Goal: Task Accomplishment & Management: Manage account settings

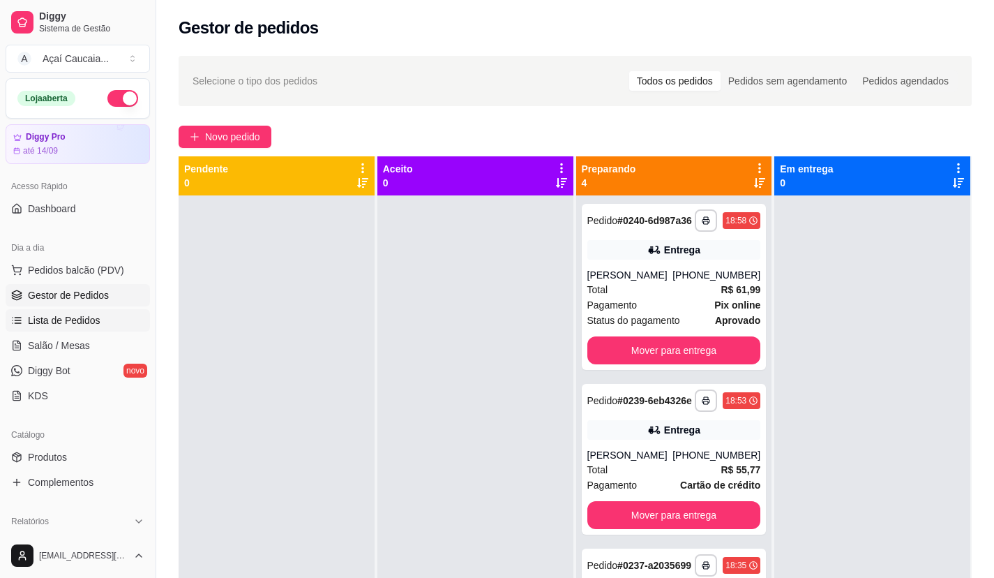
click at [62, 324] on span "Lista de Pedidos" at bounding box center [64, 320] width 73 height 14
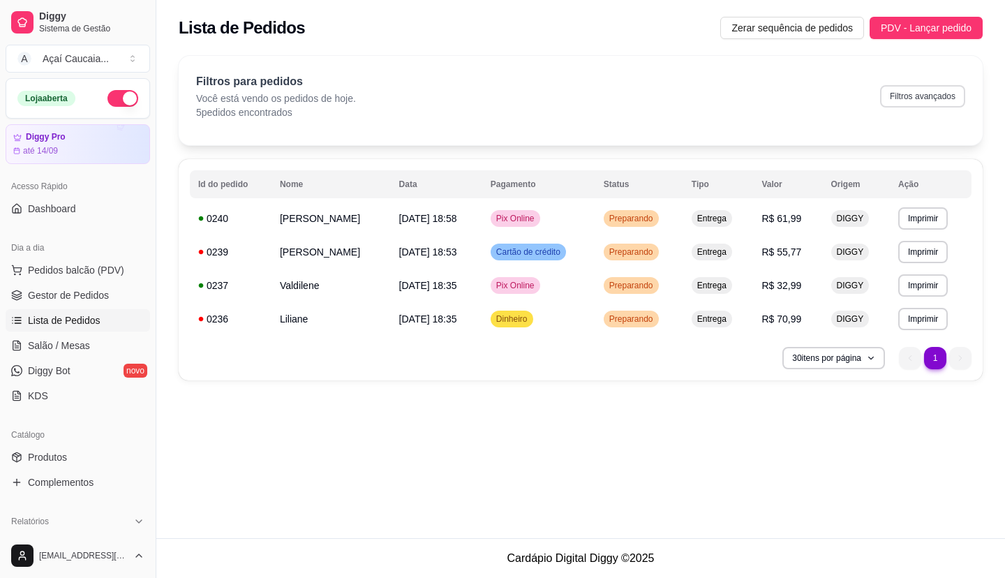
click at [924, 101] on button "Filtros avançados" at bounding box center [922, 96] width 85 height 22
select select "0"
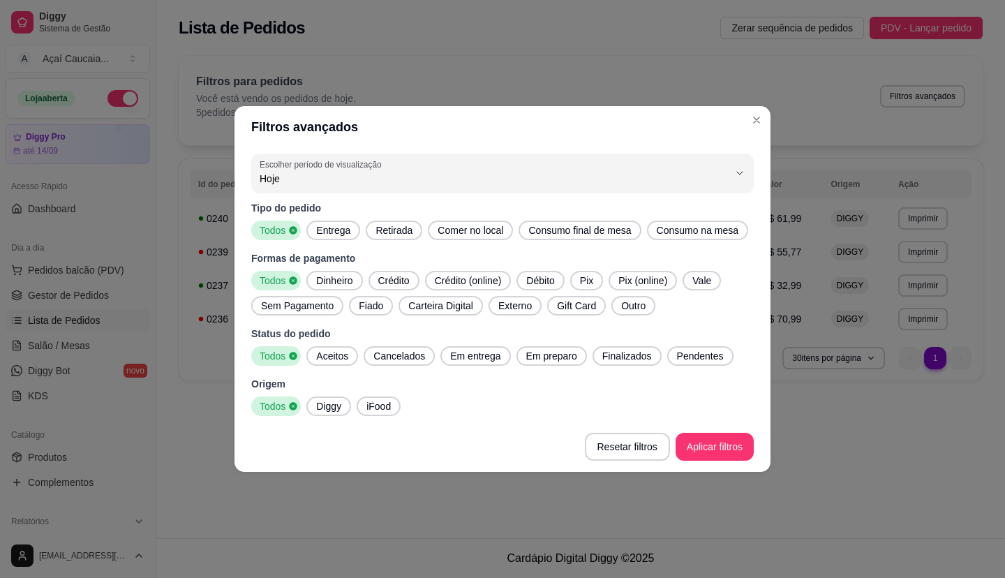
click at [336, 227] on span "Entrega" at bounding box center [332, 230] width 45 height 14
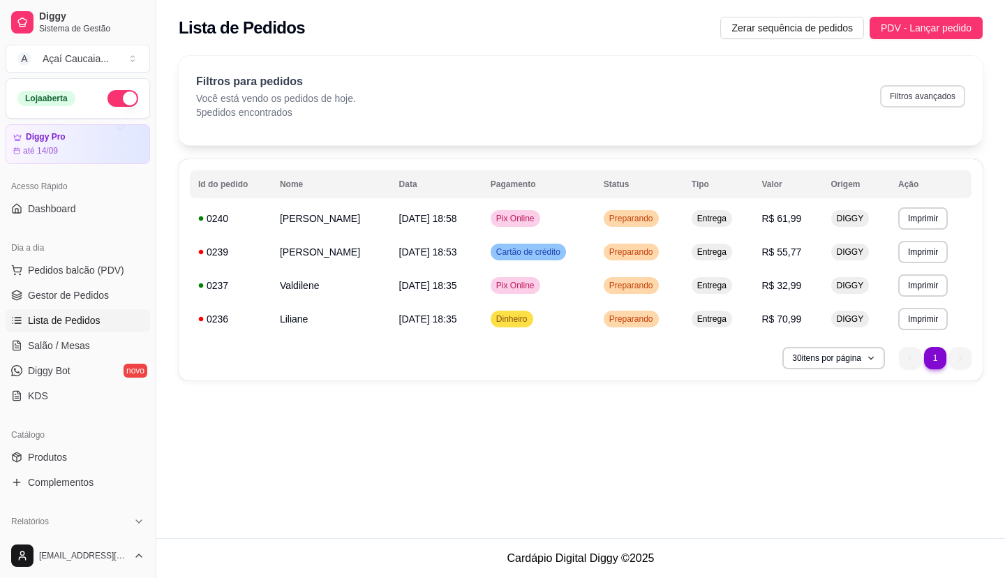
click at [912, 105] on button "Filtros avançados" at bounding box center [922, 96] width 85 height 22
select select "0"
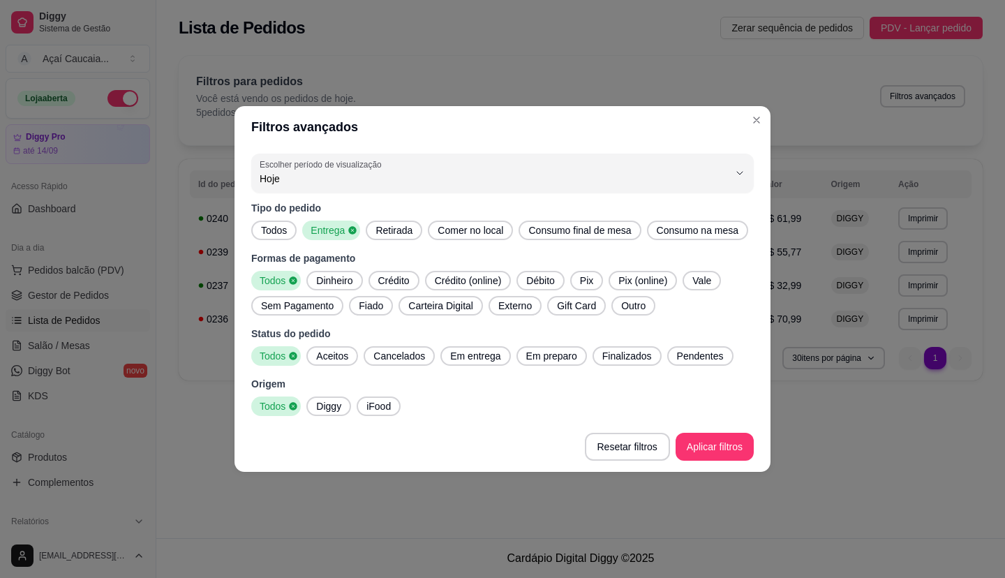
click at [276, 230] on span "Todos" at bounding box center [273, 230] width 37 height 14
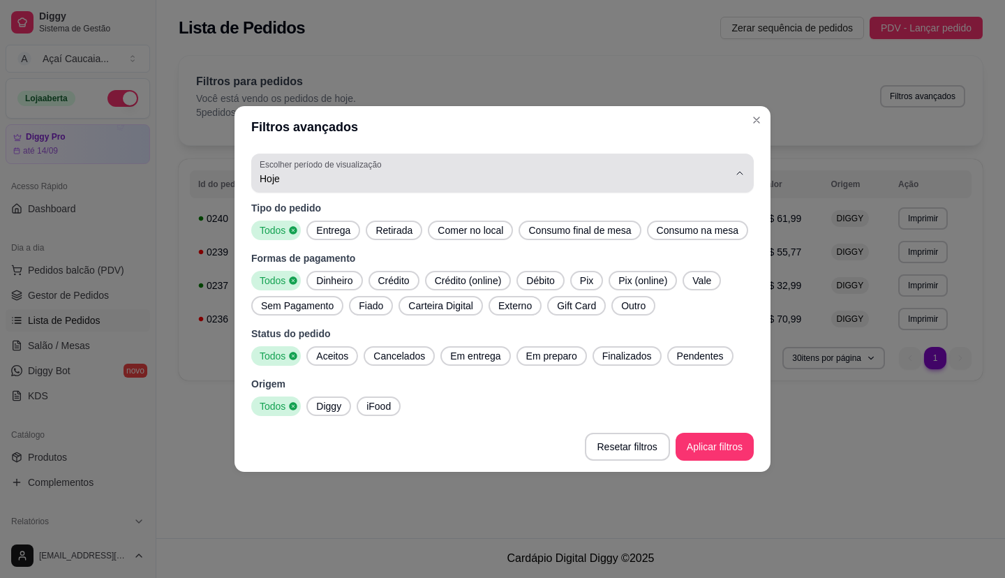
click at [331, 184] on span "Hoje" at bounding box center [494, 179] width 469 height 14
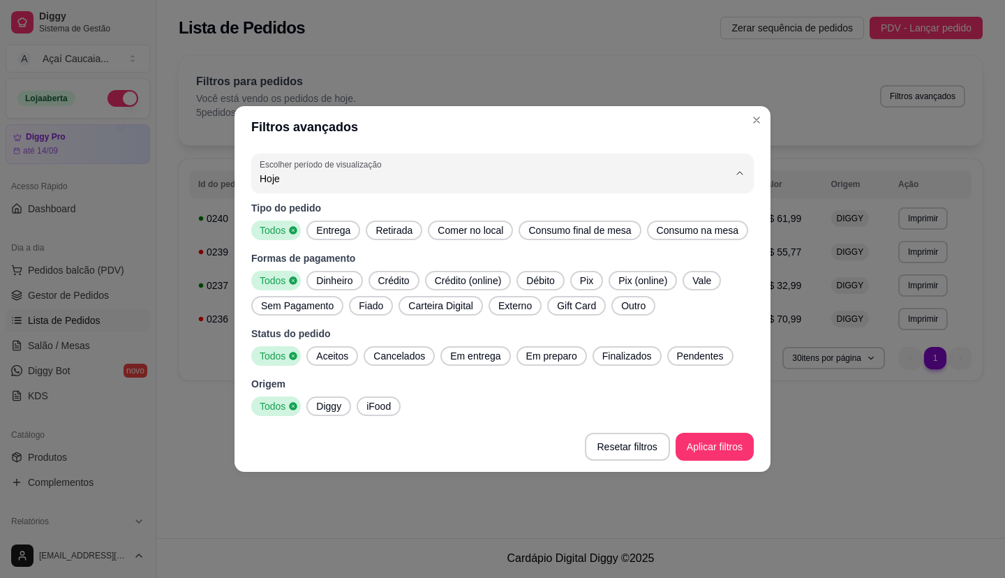
click at [302, 238] on span "Ontem" at bounding box center [495, 234] width 447 height 13
type input "1"
select select "1"
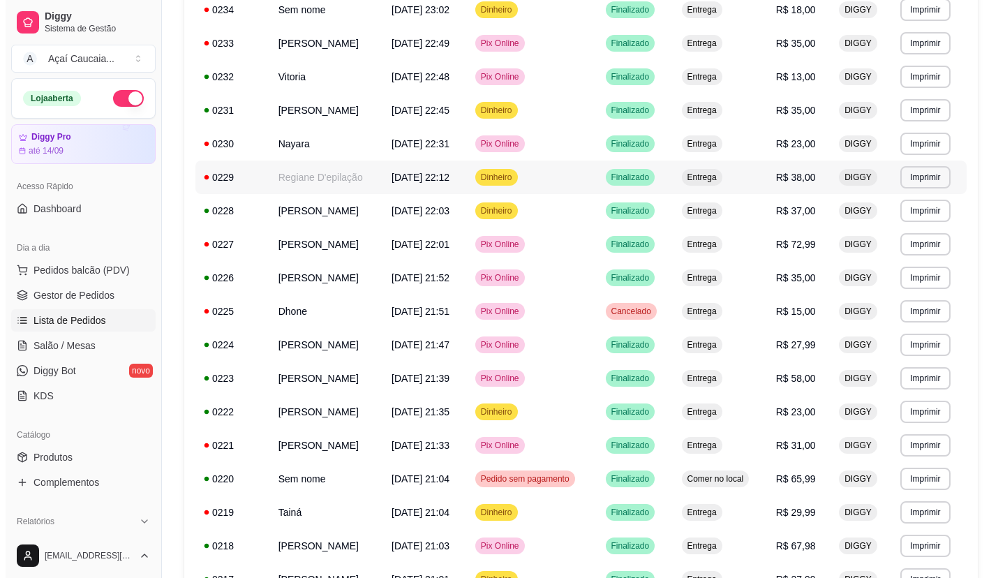
scroll to position [279, 0]
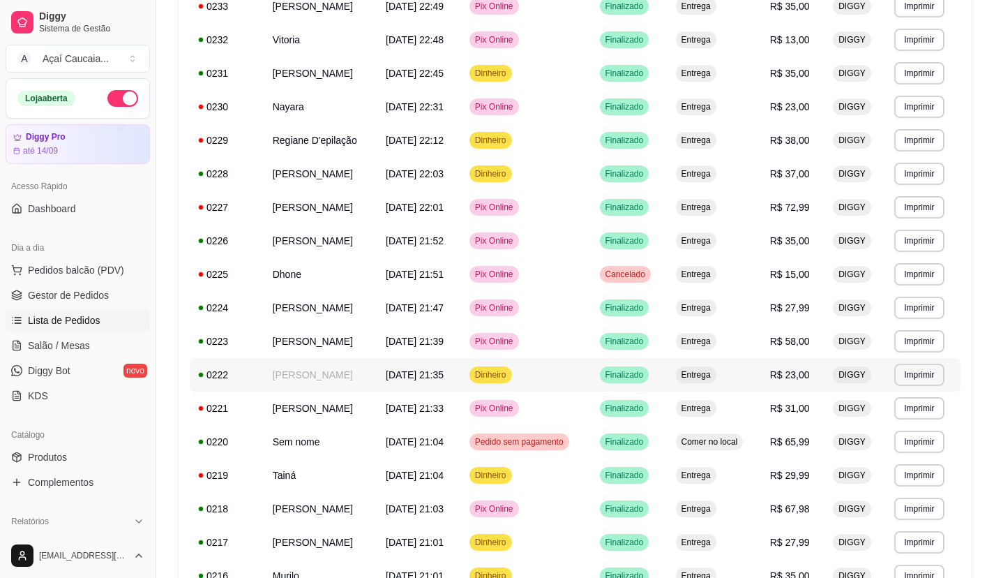
click at [333, 377] on td "[PERSON_NAME]" at bounding box center [320, 374] width 113 height 33
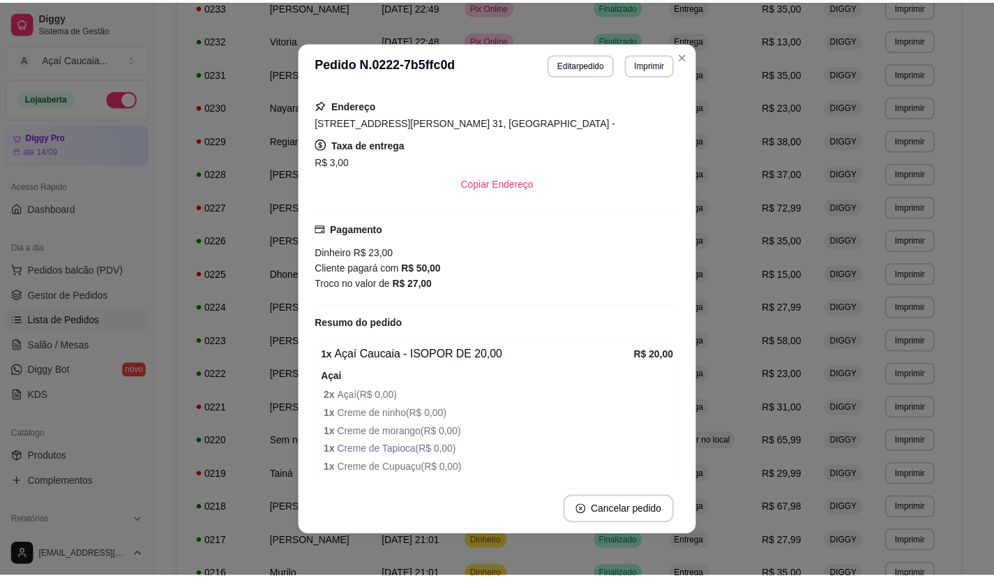
scroll to position [0, 0]
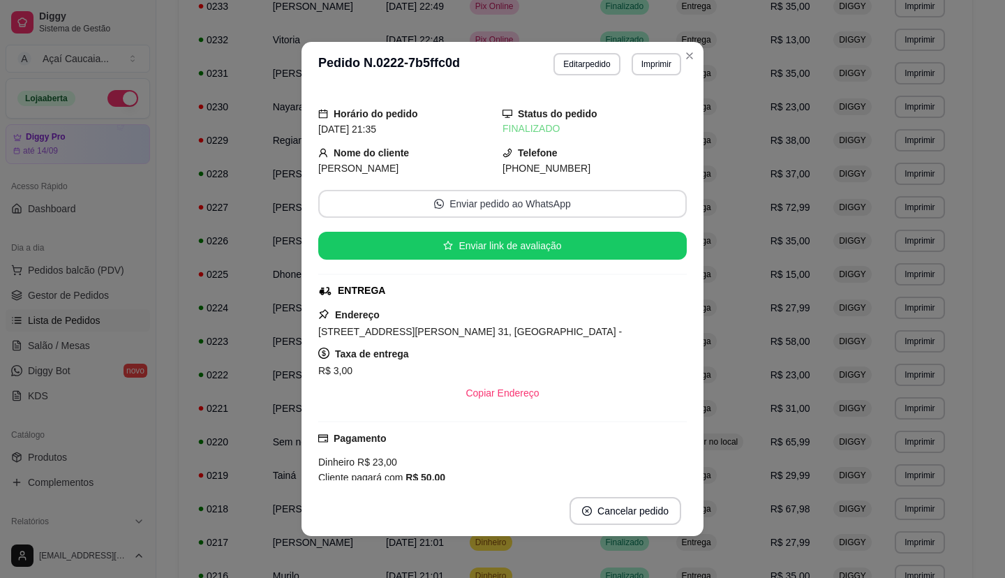
click at [416, 211] on button "Enviar pedido ao WhatsApp" at bounding box center [502, 204] width 368 height 28
click at [311, 333] on div "Horário do pedido [DATE] 21:35 Status do pedido FINALIZADO Nome do cliente [PER…" at bounding box center [502, 286] width 402 height 399
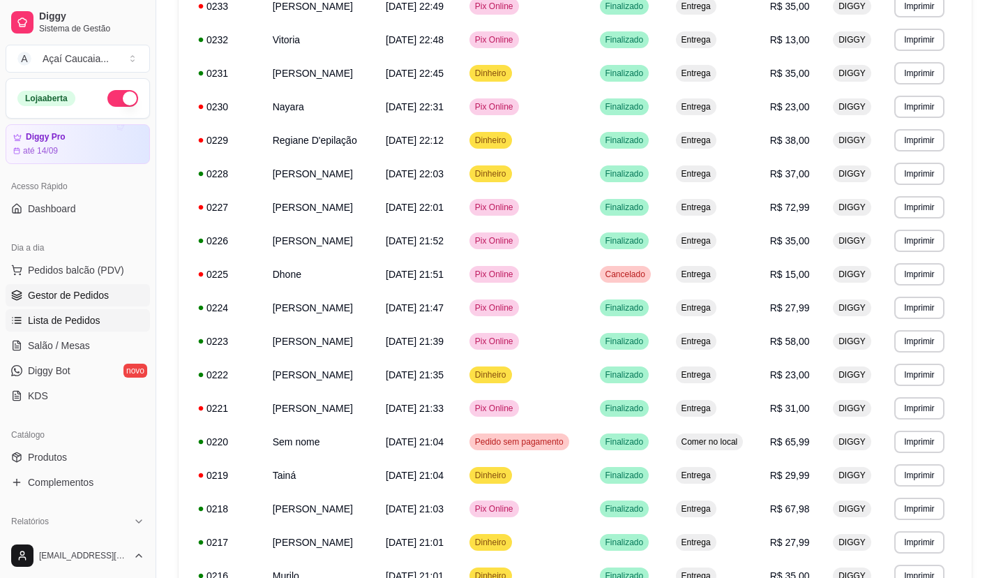
click at [96, 293] on span "Gestor de Pedidos" at bounding box center [68, 295] width 81 height 14
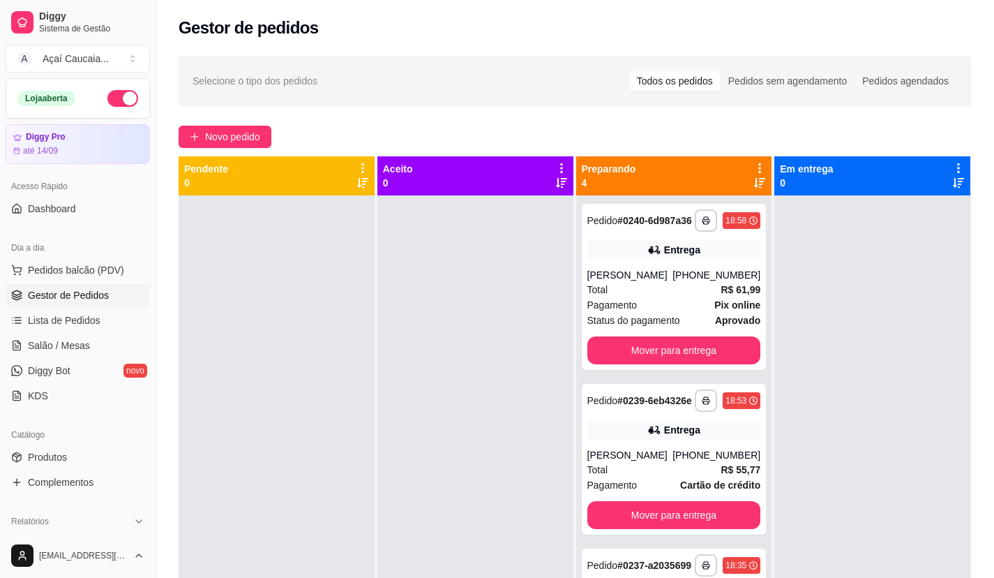
click at [331, 325] on div at bounding box center [277, 484] width 196 height 578
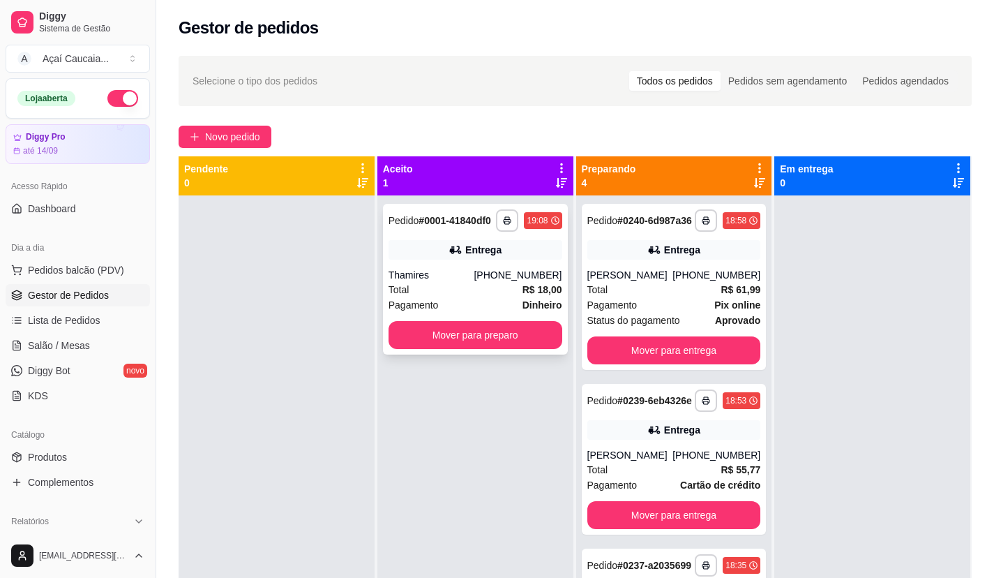
click at [501, 255] on div "Entrega" at bounding box center [476, 250] width 174 height 20
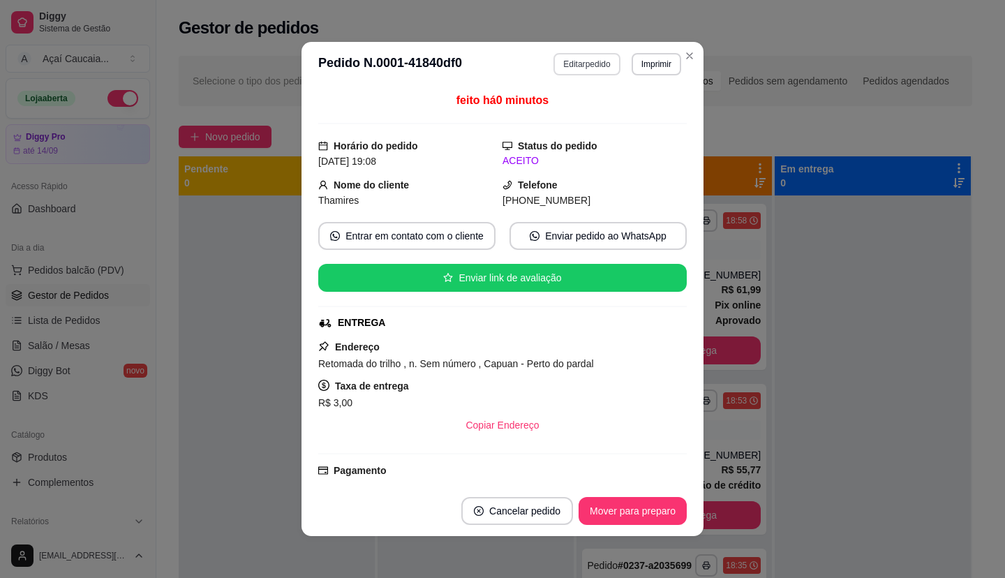
click at [587, 59] on button "Editar pedido" at bounding box center [586, 64] width 66 height 22
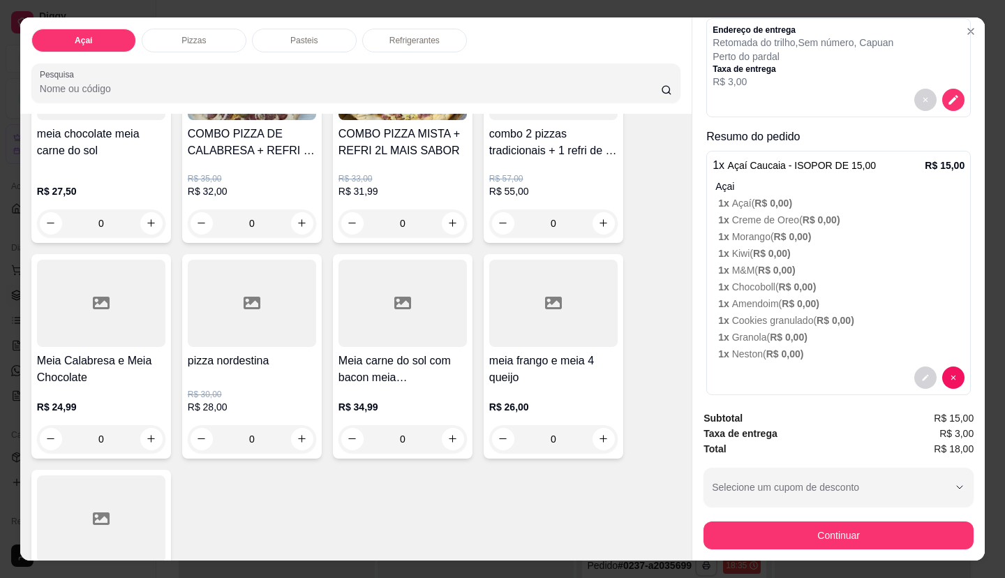
scroll to position [148, 0]
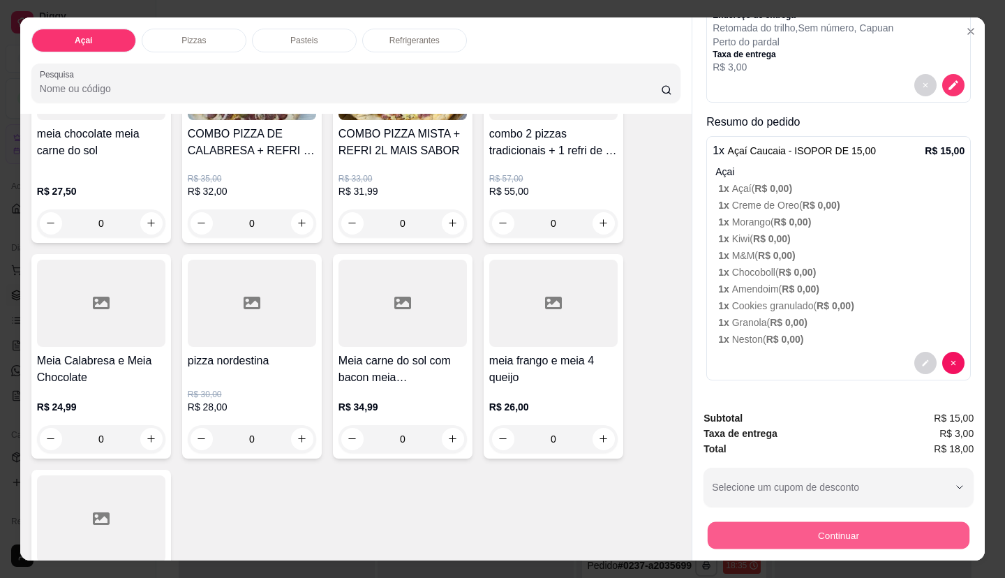
click at [703, 520] on div "Continuar" at bounding box center [838, 533] width 270 height 31
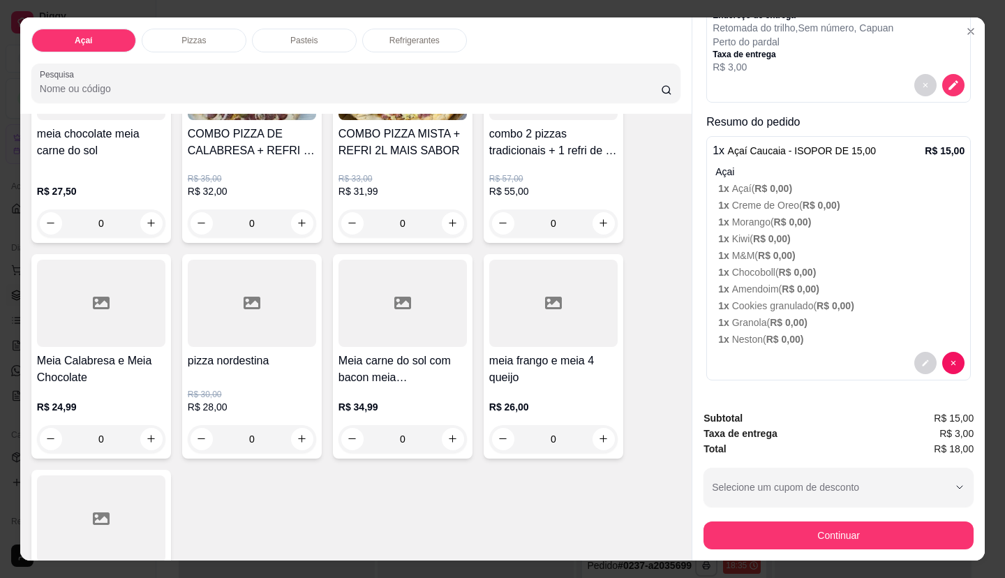
click at [811, 67] on p "R$ 3,00" at bounding box center [802, 67] width 181 height 14
click at [948, 80] on icon "decrease-product-quantity" at bounding box center [953, 85] width 10 height 10
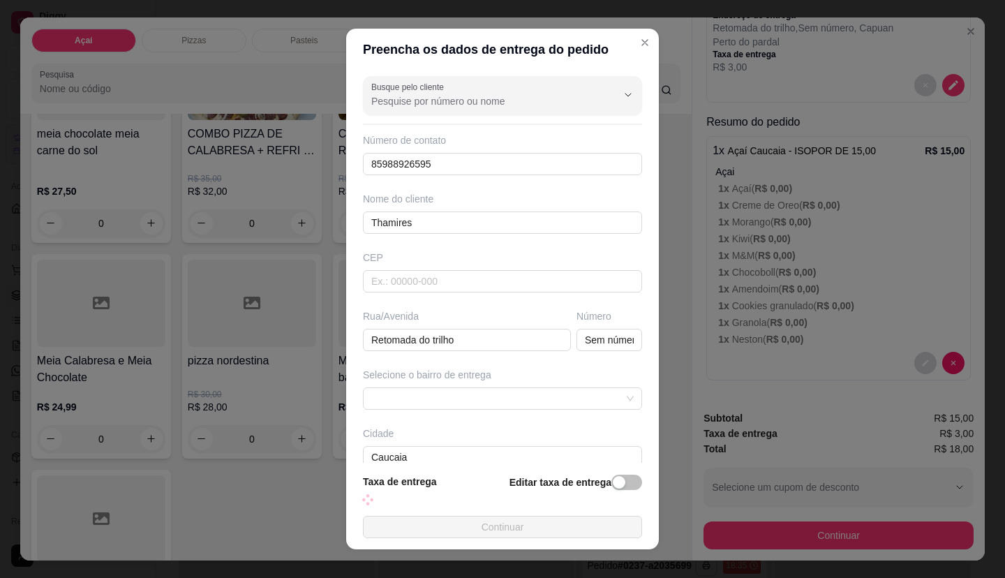
click at [479, 382] on div "Selecione o bairro de entrega" at bounding box center [502, 375] width 279 height 14
click at [479, 393] on span at bounding box center [502, 398] width 262 height 21
click at [496, 393] on span at bounding box center [502, 398] width 262 height 21
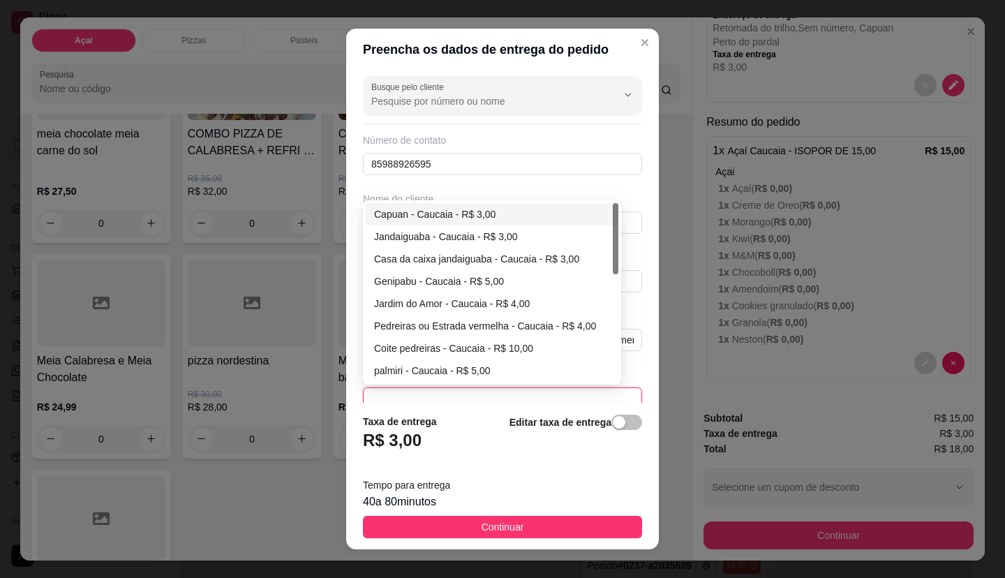
click at [496, 393] on span at bounding box center [502, 398] width 262 height 21
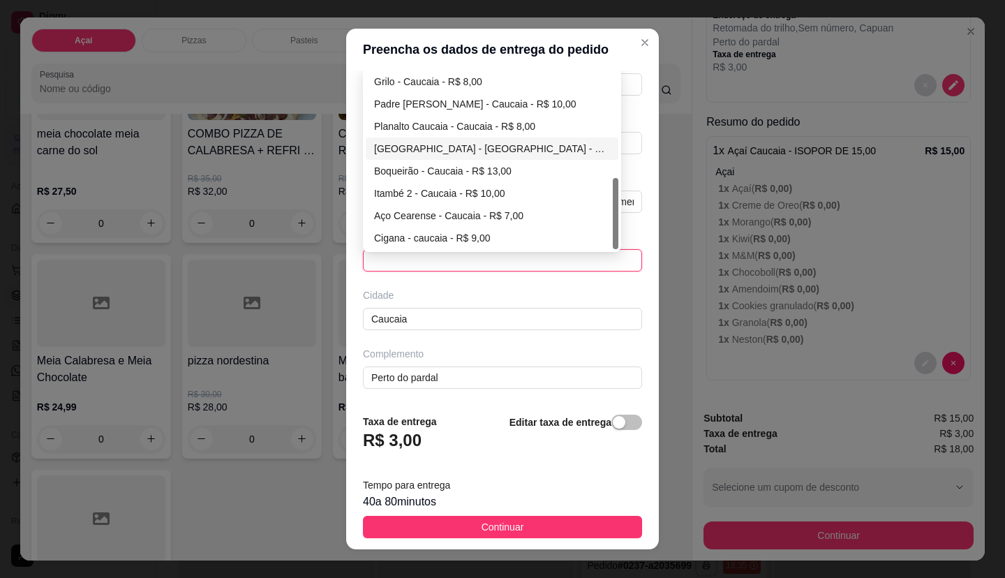
scroll to position [198, 0]
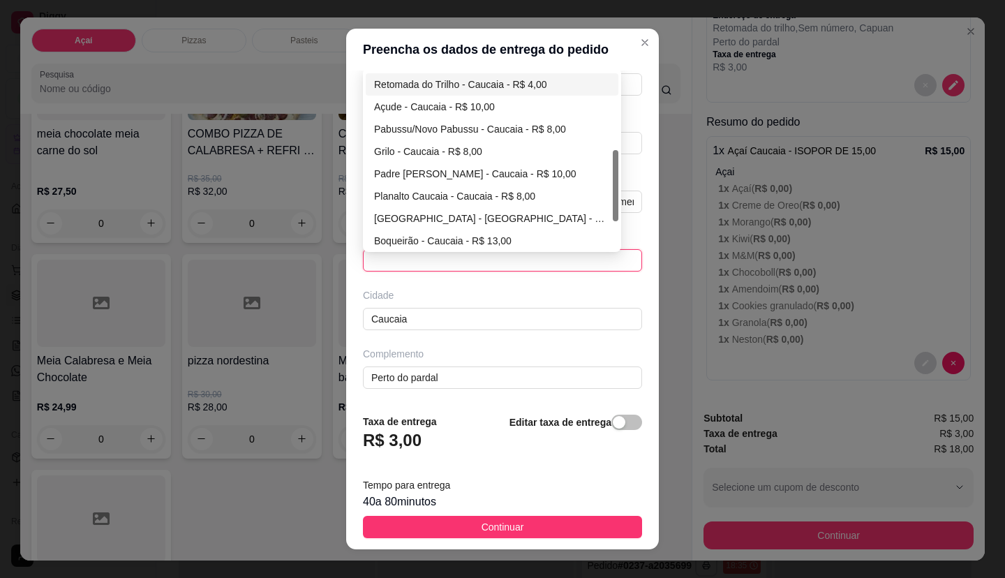
click at [463, 91] on div "Retomada do Trilho - Caucaia - R$ 4,00" at bounding box center [492, 84] width 236 height 15
type input "Caucaia"
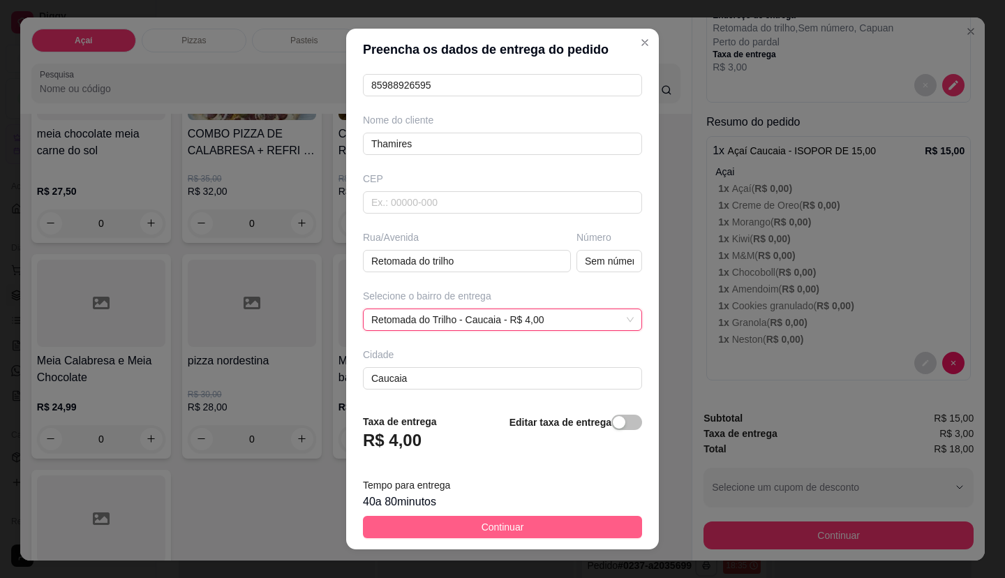
scroll to position [138, 0]
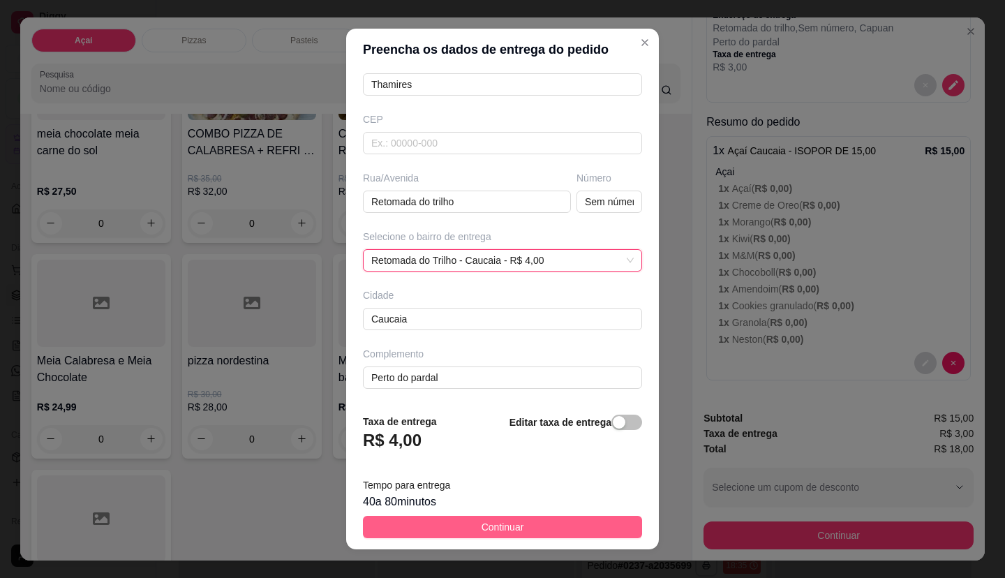
click at [490, 528] on span "Continuar" at bounding box center [502, 526] width 43 height 15
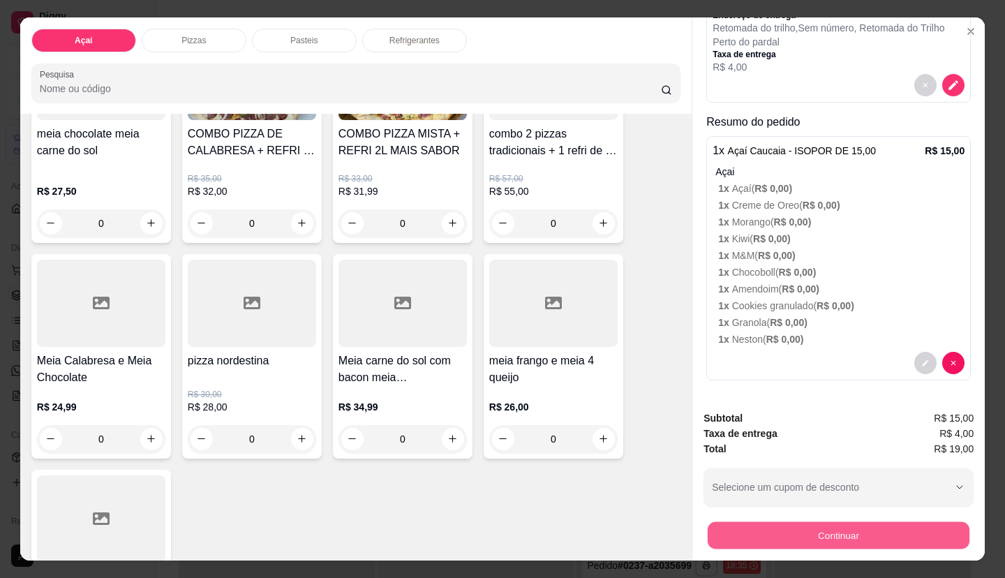
click at [707, 537] on button "Continuar" at bounding box center [838, 535] width 262 height 27
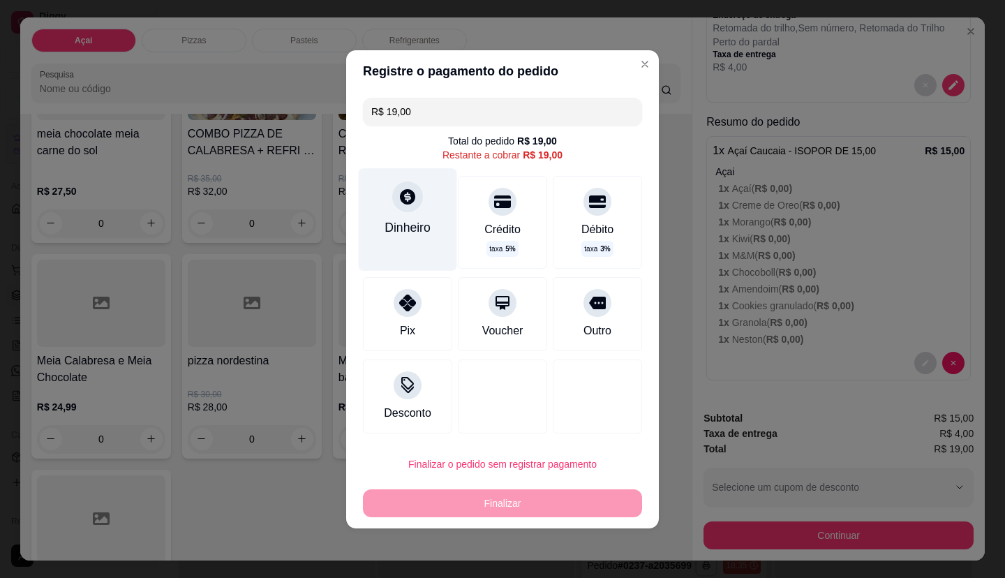
click at [408, 244] on div "Dinheiro" at bounding box center [408, 219] width 98 height 102
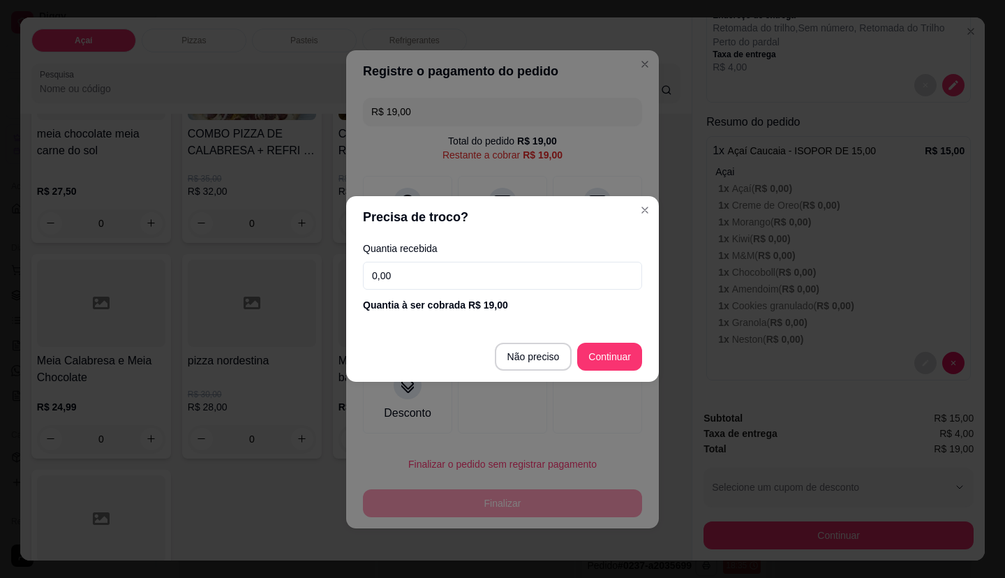
click at [426, 271] on input "0,00" at bounding box center [502, 276] width 279 height 28
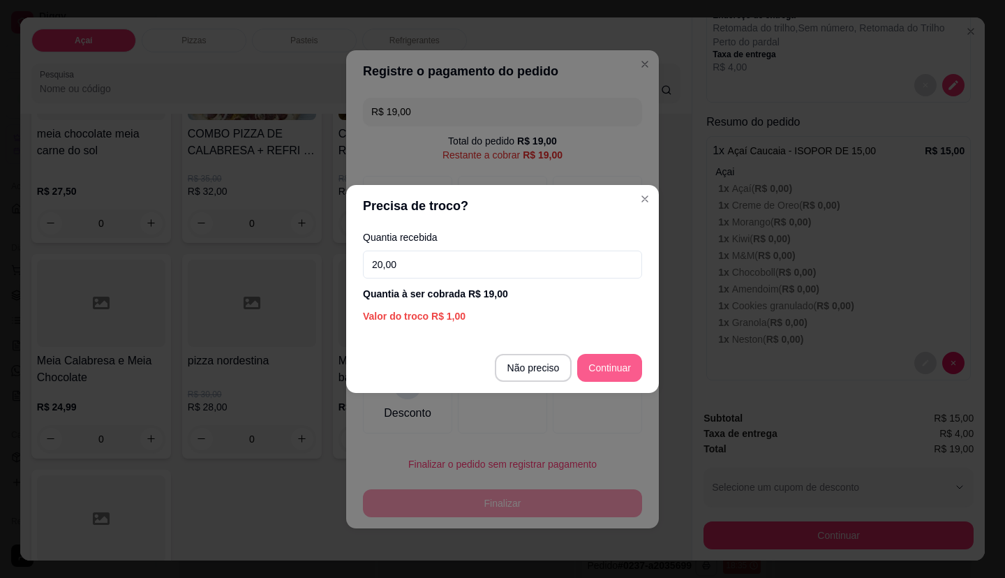
type input "20,00"
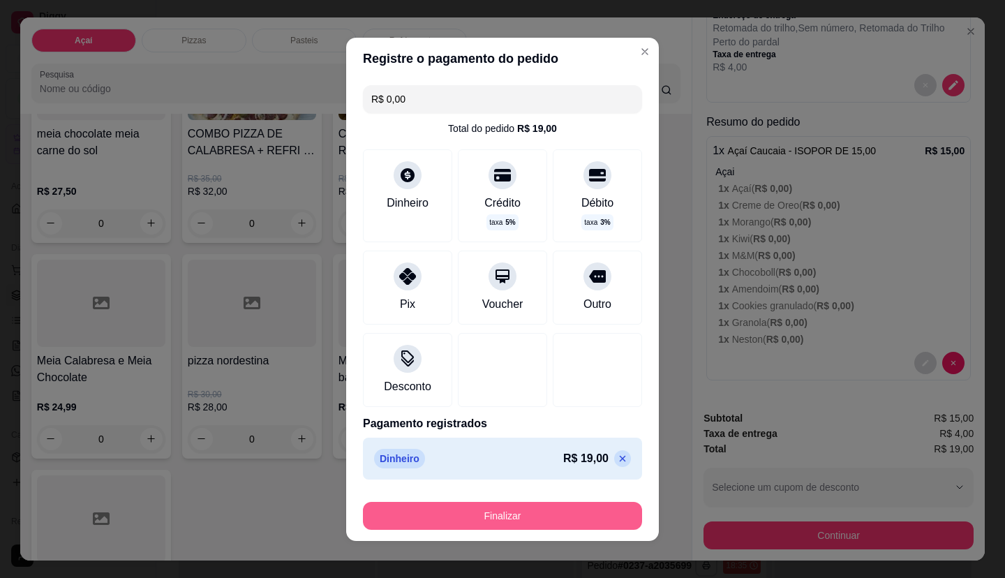
click at [559, 516] on button "Finalizar" at bounding box center [502, 516] width 279 height 28
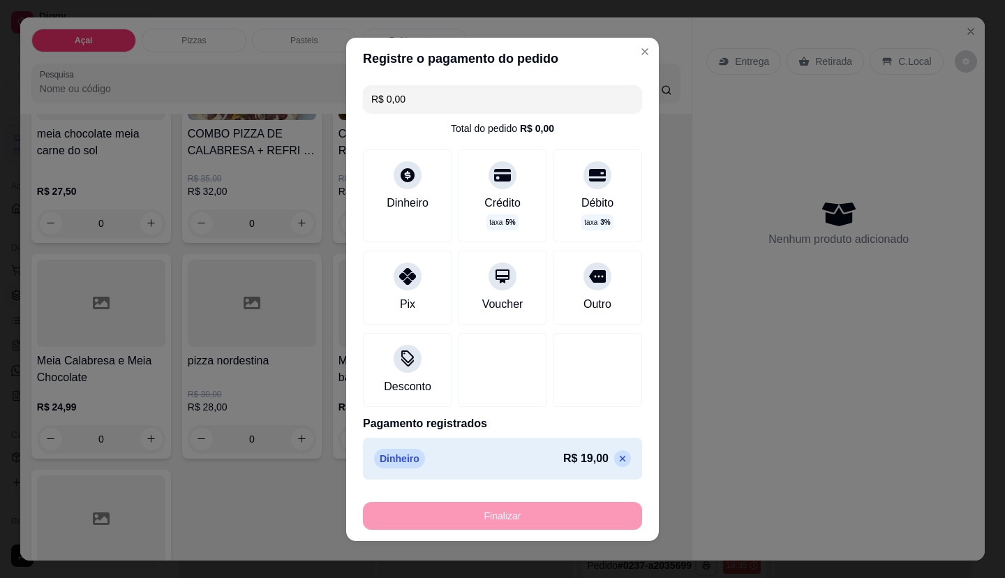
type input "-R$ 19,00"
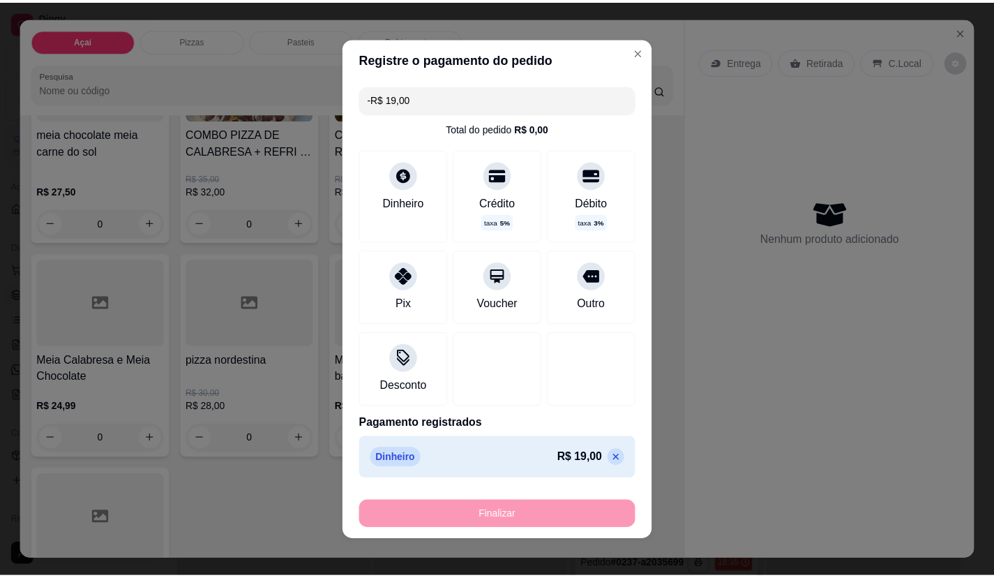
scroll to position [0, 0]
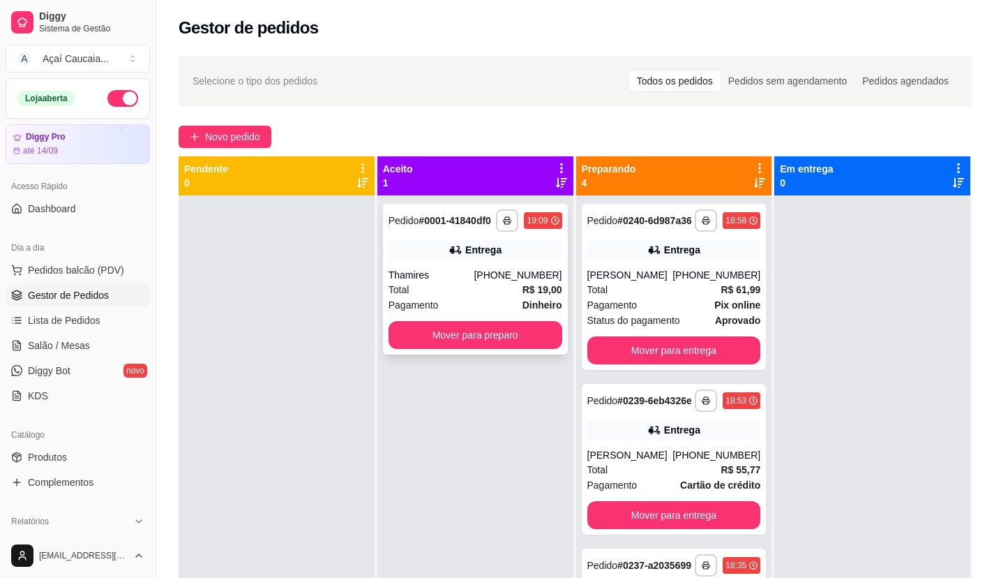
click at [421, 246] on div "Entrega" at bounding box center [476, 250] width 174 height 20
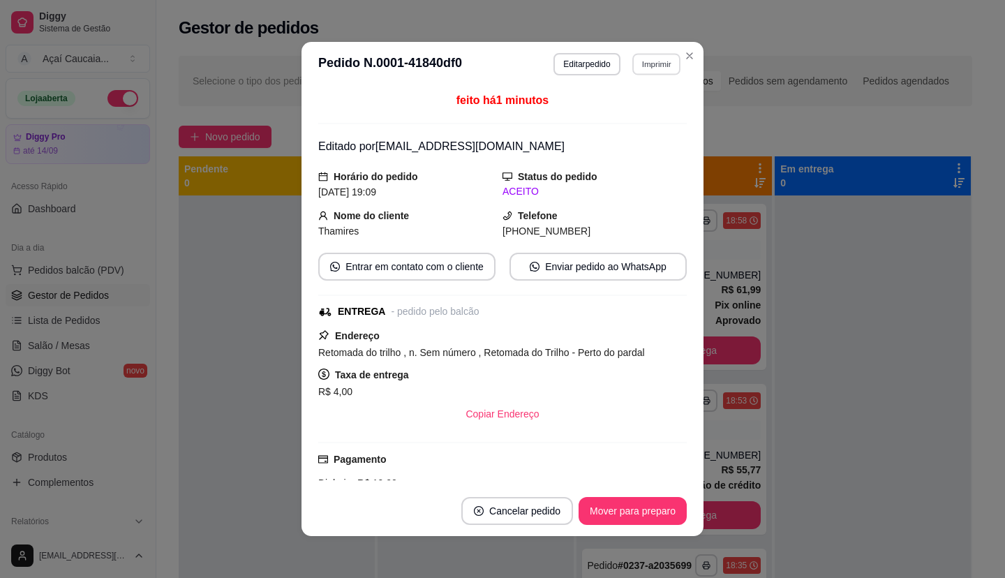
click at [659, 59] on button "Imprimir" at bounding box center [656, 64] width 48 height 22
click at [616, 135] on div "feito há 1 minutos Editado por [EMAIL_ADDRESS][DOMAIN_NAME] Horário do pedido […" at bounding box center [502, 286] width 368 height 388
click at [612, 106] on div "feito há 1 minutos" at bounding box center [502, 108] width 368 height 32
click at [653, 59] on button "Imprimir" at bounding box center [656, 64] width 48 height 22
click at [634, 115] on button "IMPRESSORA" at bounding box center [626, 113] width 101 height 22
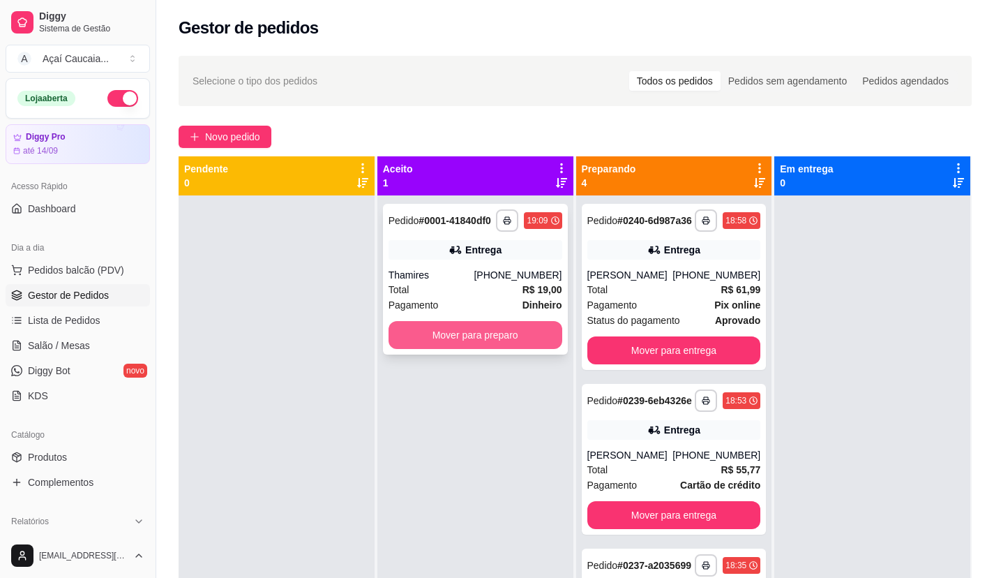
click at [474, 340] on button "Mover para preparo" at bounding box center [476, 335] width 174 height 28
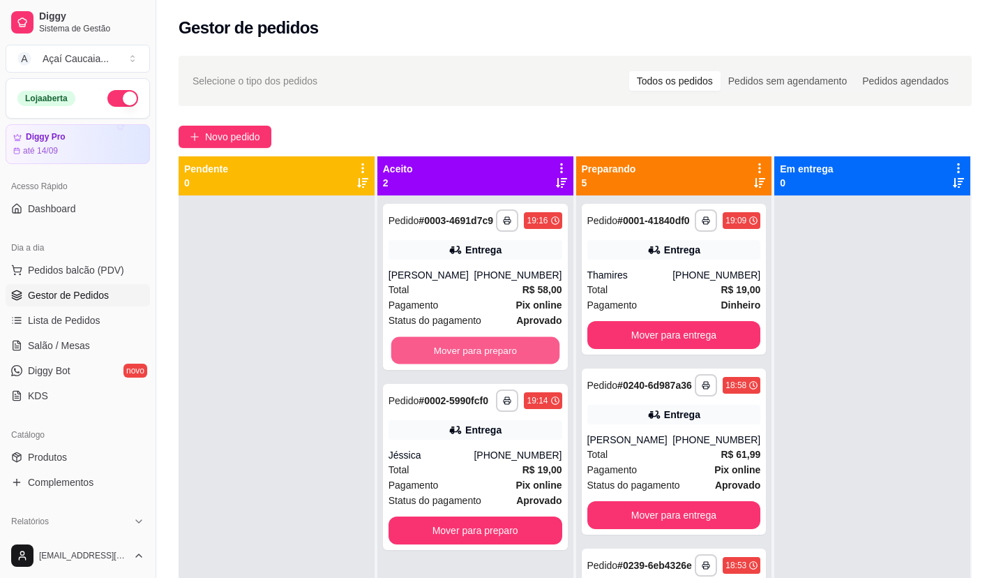
click at [474, 340] on button "Mover para preparo" at bounding box center [475, 350] width 168 height 27
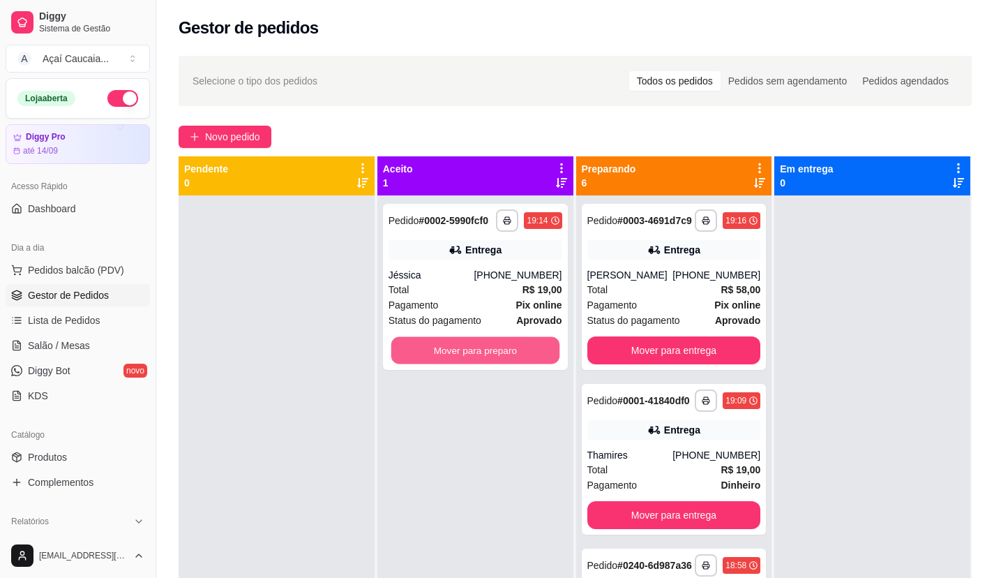
click at [474, 340] on button "Mover para preparo" at bounding box center [475, 350] width 168 height 27
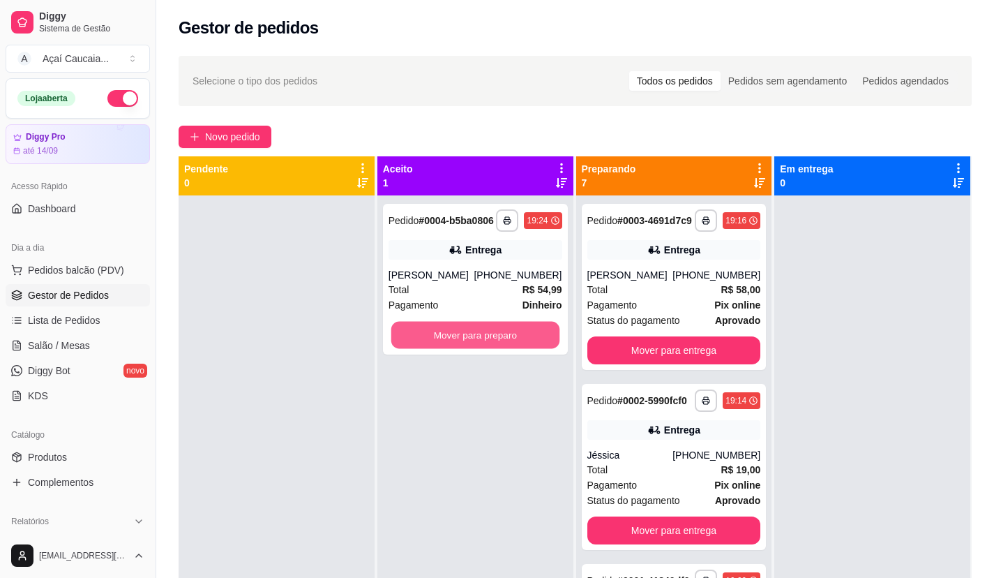
click at [474, 340] on button "Mover para preparo" at bounding box center [475, 335] width 168 height 27
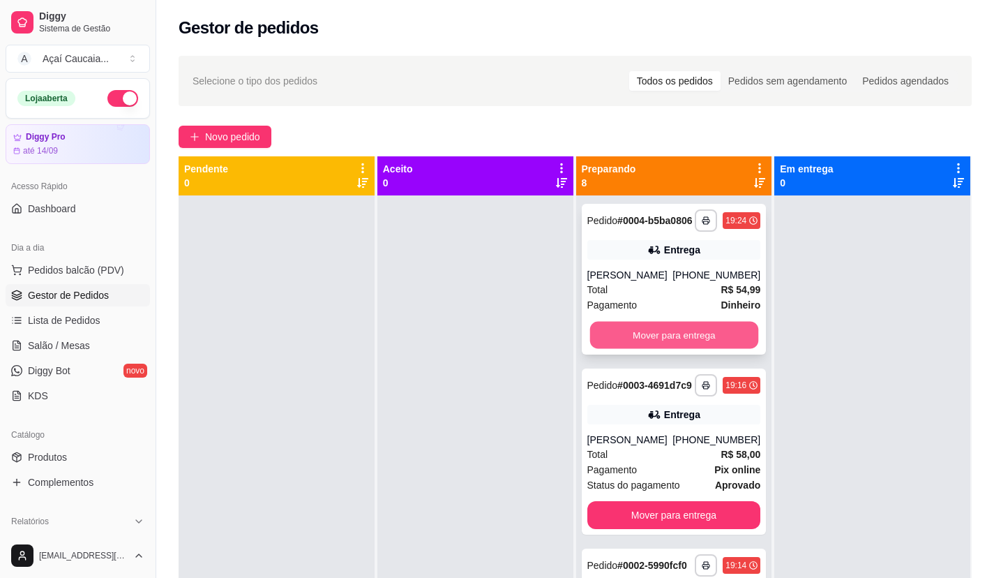
click at [612, 342] on button "Mover para entrega" at bounding box center [673, 335] width 168 height 27
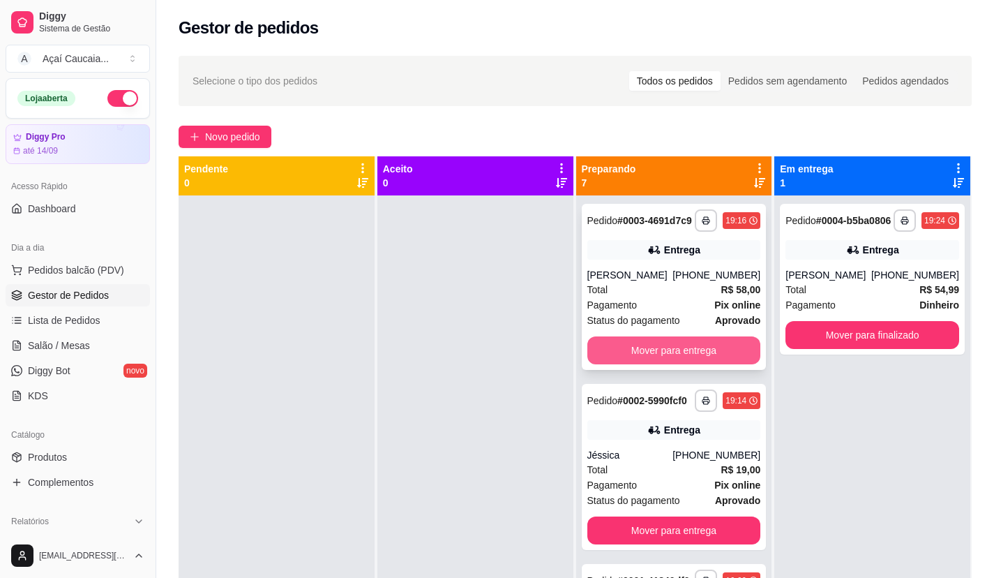
click at [642, 357] on button "Mover para entrega" at bounding box center [674, 350] width 174 height 28
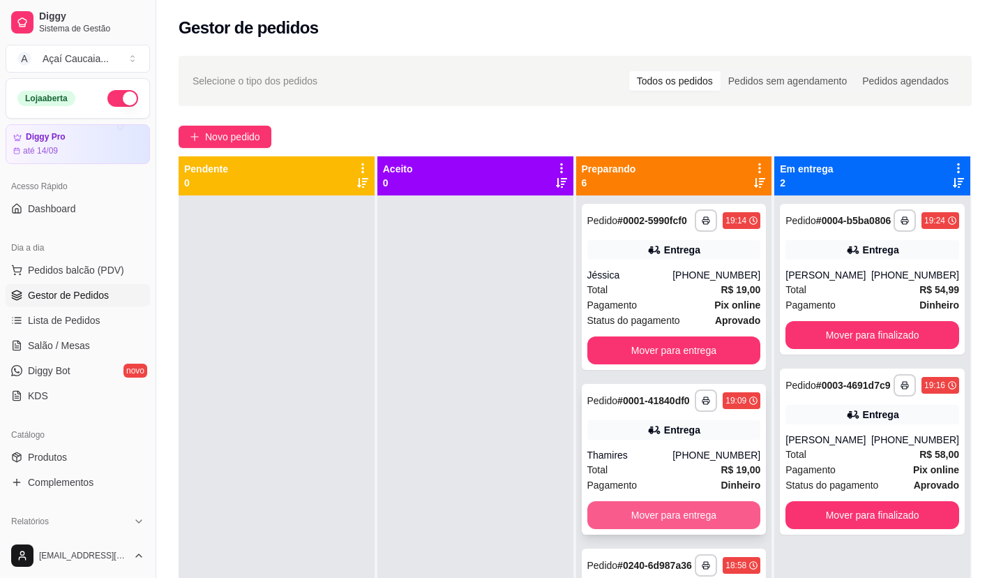
click at [656, 529] on button "Mover para entrega" at bounding box center [674, 515] width 174 height 28
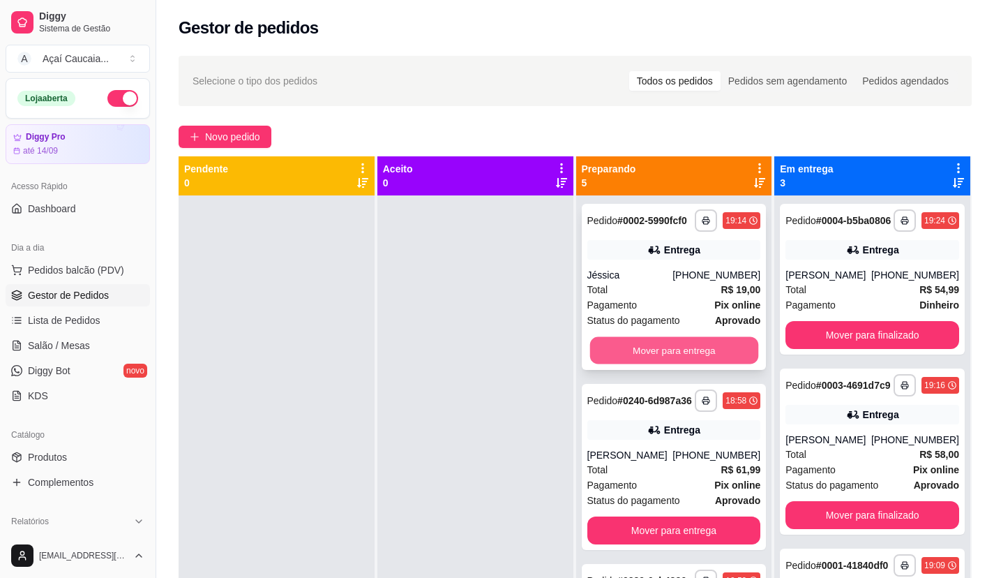
click at [655, 352] on button "Mover para entrega" at bounding box center [673, 350] width 168 height 27
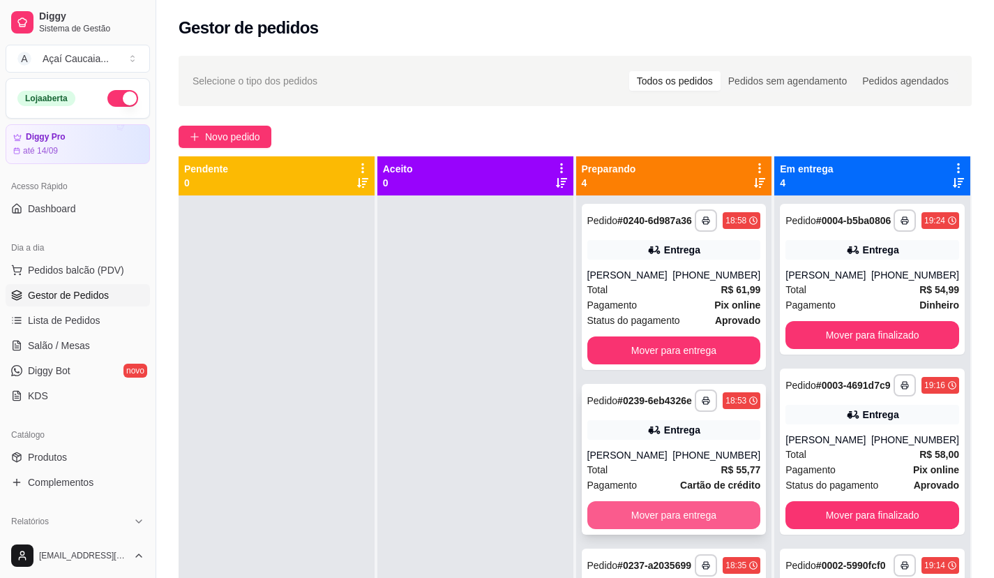
click at [655, 529] on button "Mover para entrega" at bounding box center [674, 515] width 174 height 28
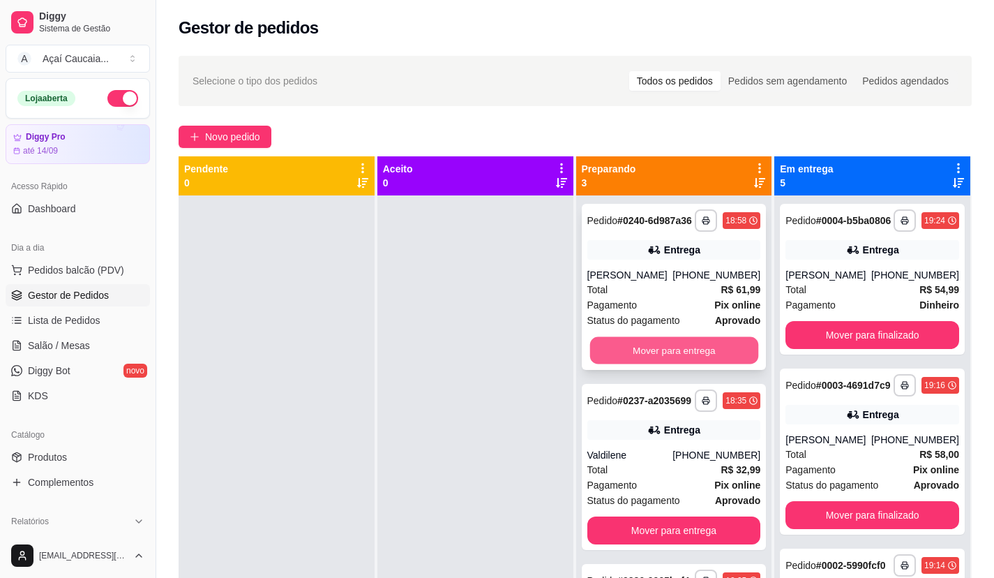
click at [674, 357] on button "Mover para entrega" at bounding box center [673, 350] width 168 height 27
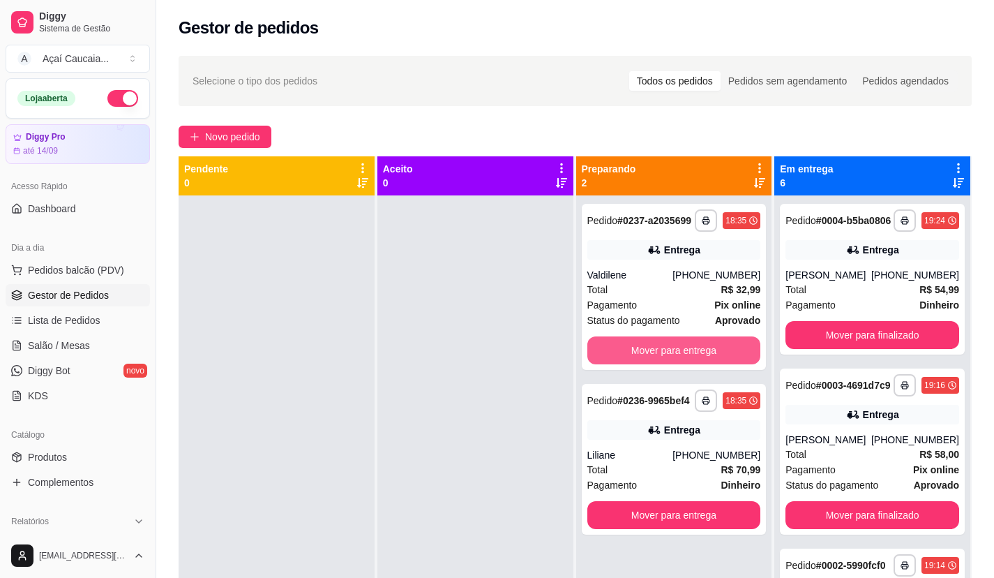
click at [674, 357] on button "Mover para entrega" at bounding box center [674, 350] width 174 height 28
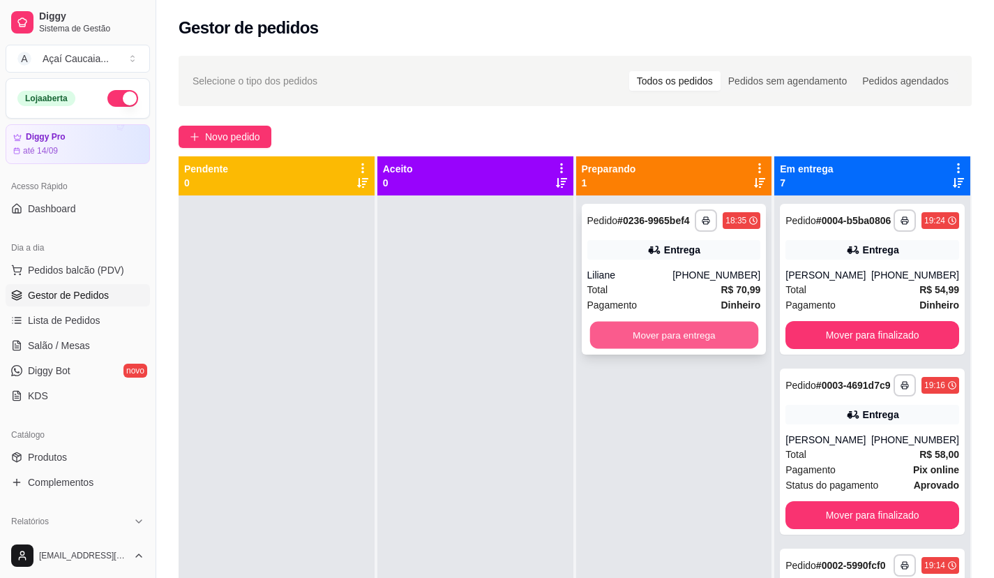
click at [679, 330] on button "Mover para entrega" at bounding box center [673, 335] width 168 height 27
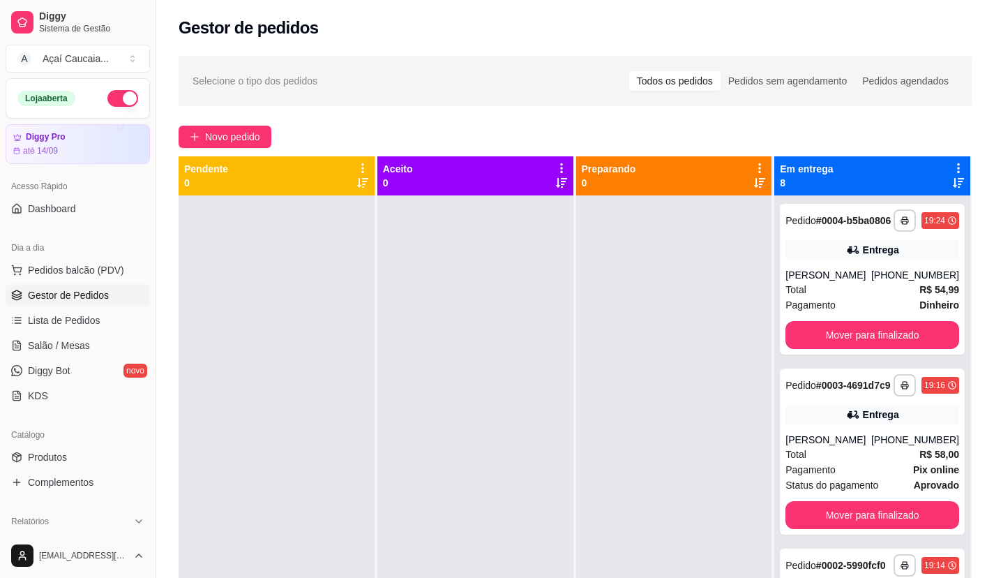
click at [454, 350] on div at bounding box center [475, 484] width 196 height 578
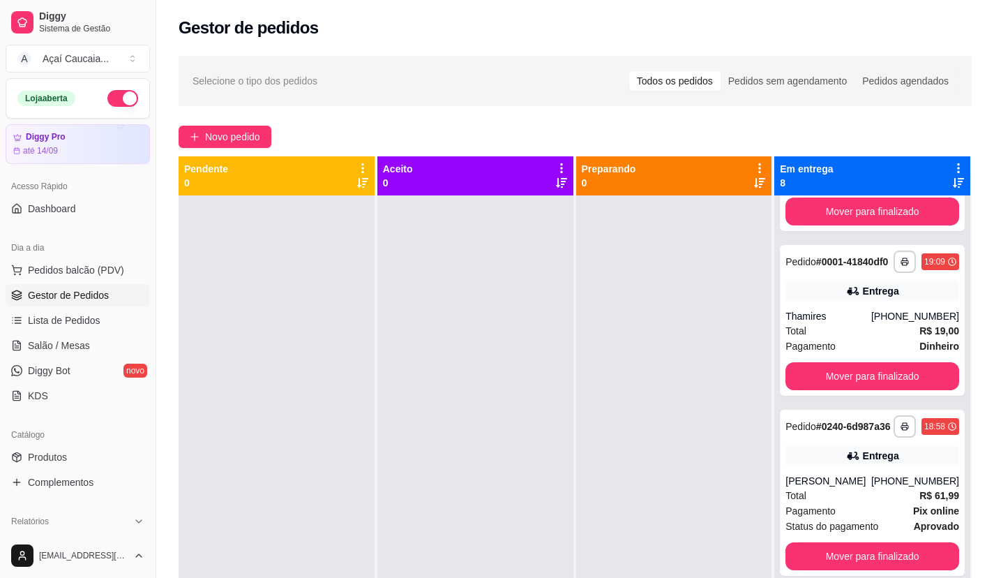
scroll to position [767, 0]
